Goal: Task Accomplishment & Management: Manage account settings

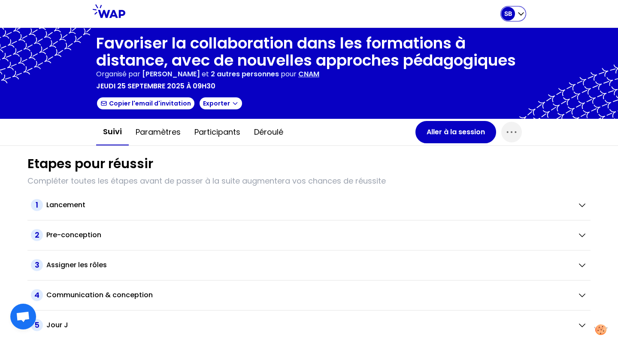
click at [513, 11] on div "SB" at bounding box center [508, 14] width 14 height 14
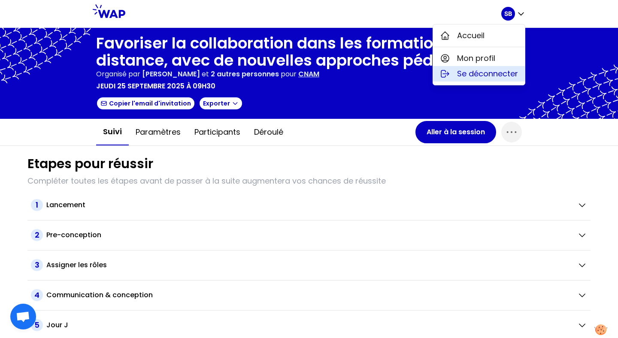
click at [482, 78] on span "Se déconnecter" at bounding box center [487, 74] width 61 height 12
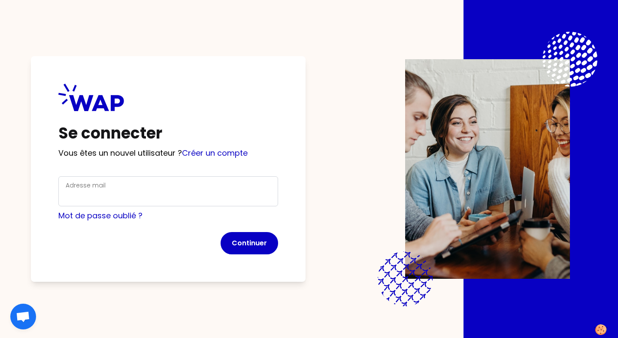
click at [198, 190] on div "Adresse mail" at bounding box center [168, 191] width 205 height 22
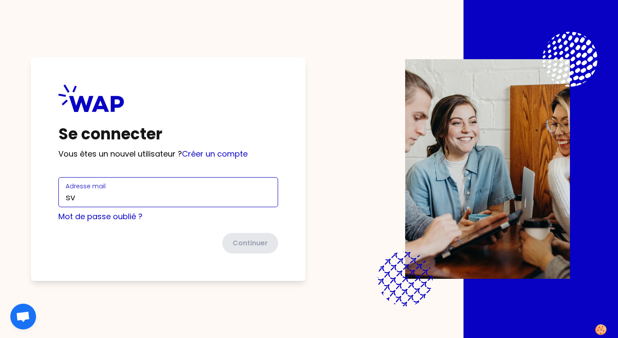
type input "[EMAIL_ADDRESS][DOMAIN_NAME]"
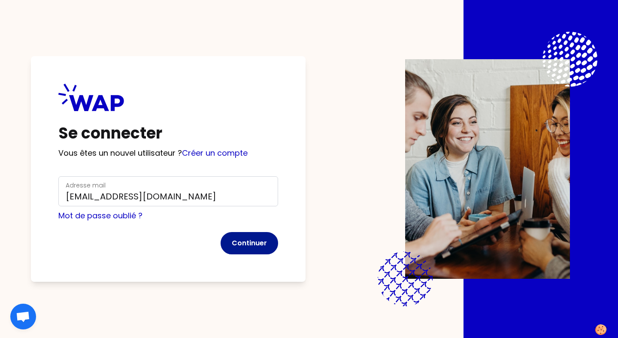
click at [249, 244] on button "Continuer" at bounding box center [248, 243] width 57 height 22
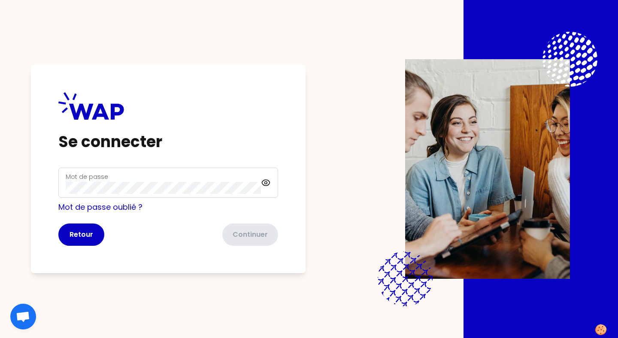
click at [166, 178] on div "Mot de passe" at bounding box center [163, 183] width 195 height 22
click at [165, 178] on div "Mot de passe" at bounding box center [163, 183] width 195 height 22
click at [245, 239] on button "Continuer" at bounding box center [248, 234] width 57 height 22
